Goal: Find specific page/section: Find specific page/section

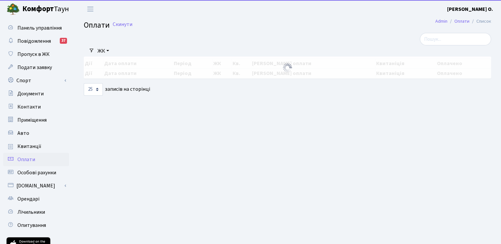
select select "25"
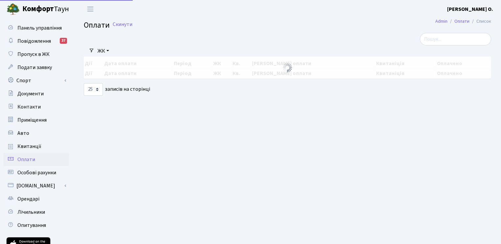
select select "25"
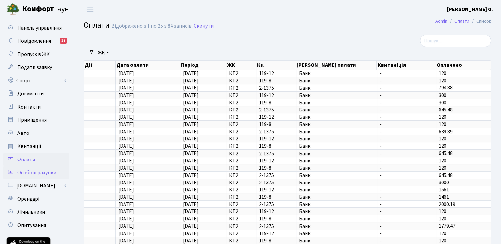
click at [49, 170] on span "Особові рахунки" at bounding box center [36, 172] width 39 height 7
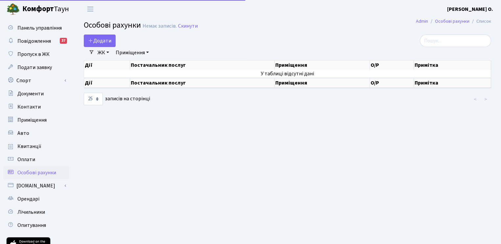
select select "25"
